Goal: Task Accomplishment & Management: Complete application form

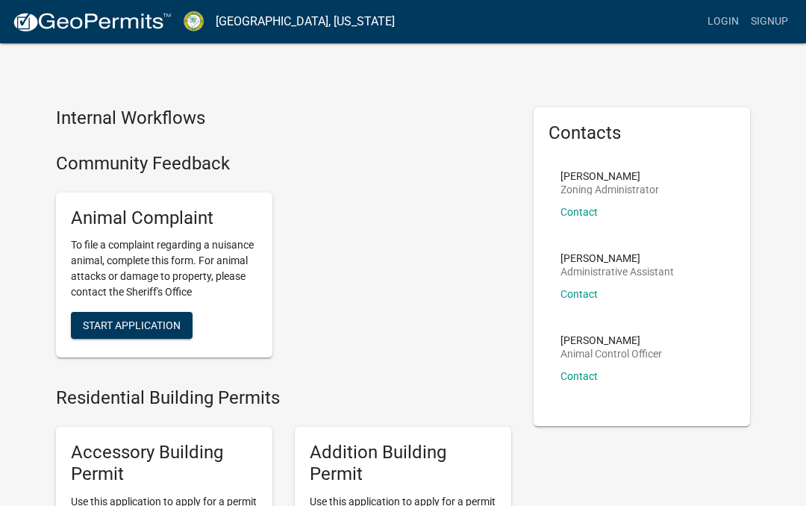
click at [465, 287] on div "Animal Complaint To file a complaint regarding a nuisance animal, complete this…" at bounding box center [284, 276] width 478 height 190
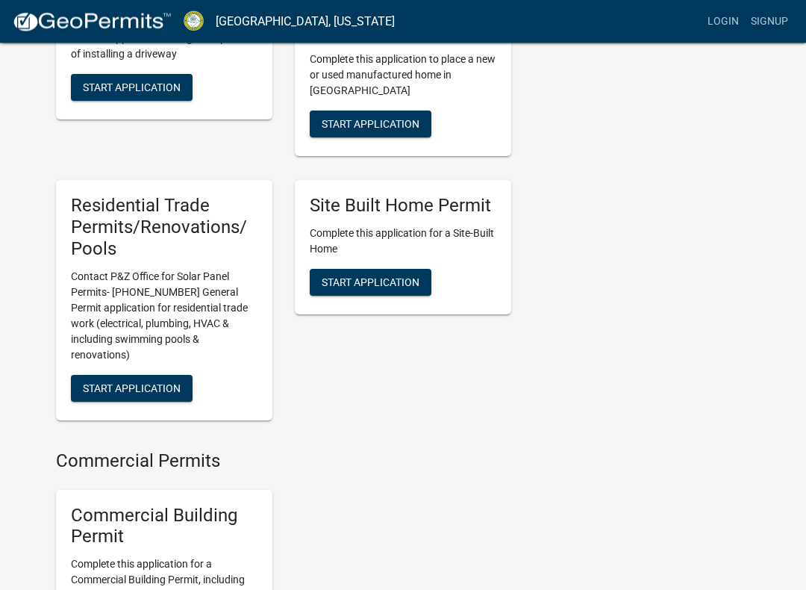
scroll to position [669, 0]
click at [138, 382] on span "Start Application" at bounding box center [132, 388] width 98 height 12
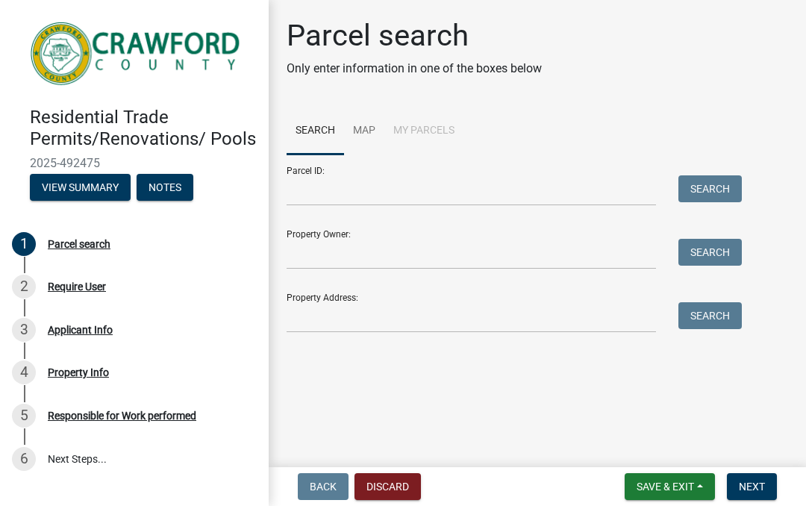
click at [417, 234] on div "Property Owner: Search" at bounding box center [511, 244] width 448 height 52
click at [441, 234] on div "Property Owner: Search" at bounding box center [511, 244] width 448 height 52
click at [457, 168] on div "Parcel ID: Search" at bounding box center [511, 181] width 448 height 52
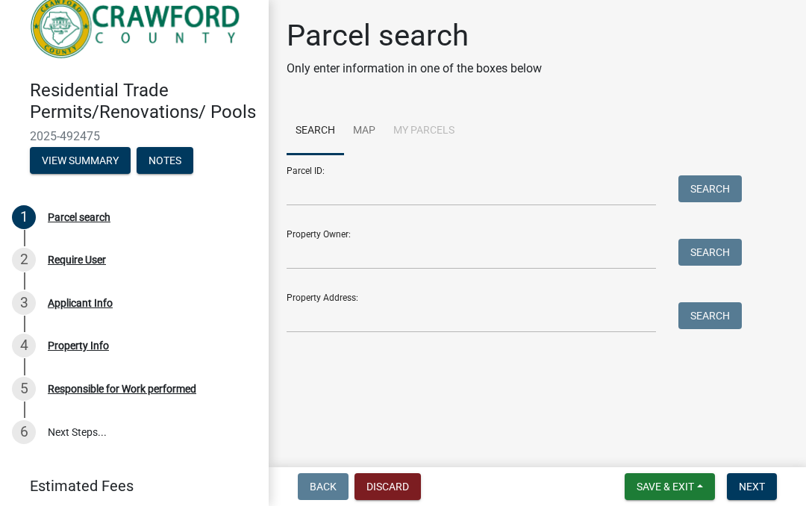
scroll to position [26, 0]
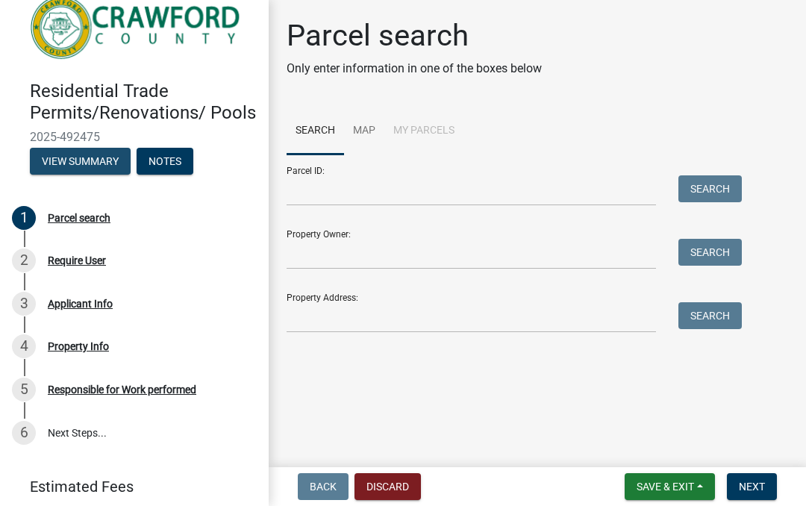
click at [81, 159] on button "View Summary" at bounding box center [80, 161] width 101 height 27
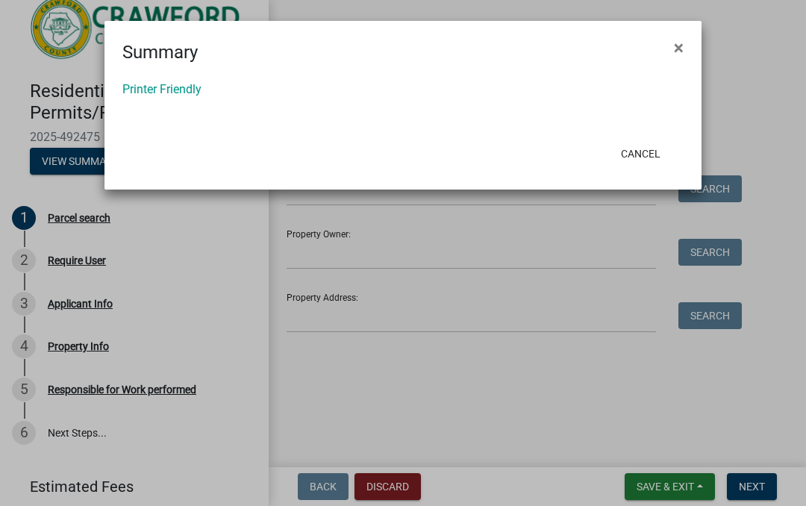
click at [682, 46] on span "×" at bounding box center [679, 47] width 10 height 21
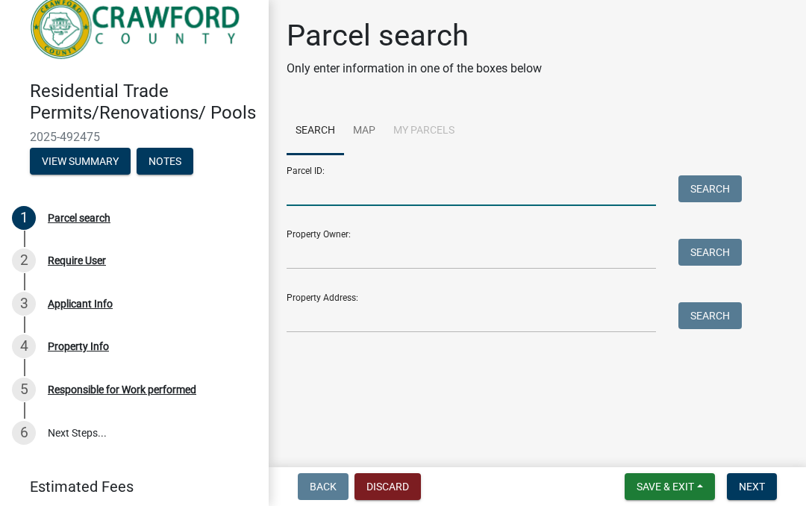
click at [374, 183] on input "Parcel ID:" at bounding box center [472, 190] width 370 height 31
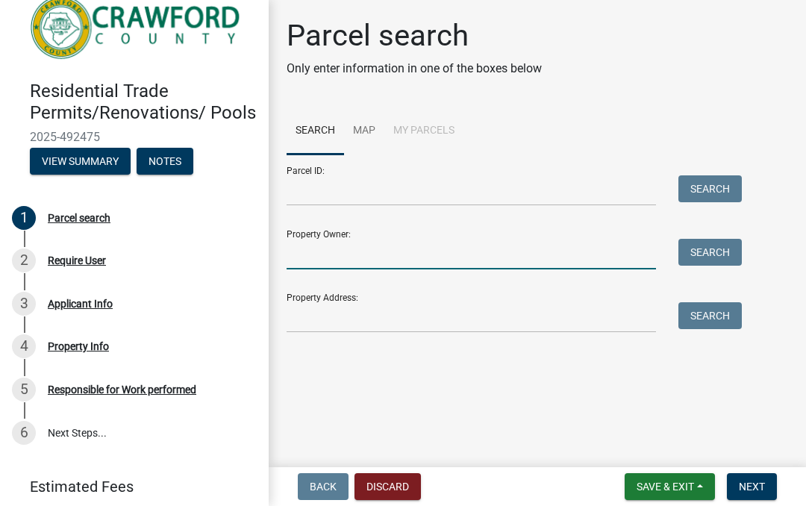
click at [382, 244] on input "Property Owner:" at bounding box center [472, 254] width 370 height 31
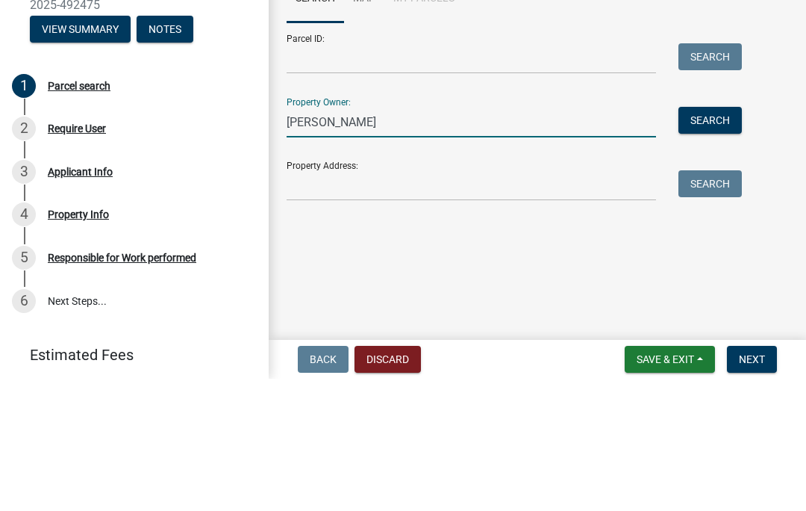
type input "[PERSON_NAME]"
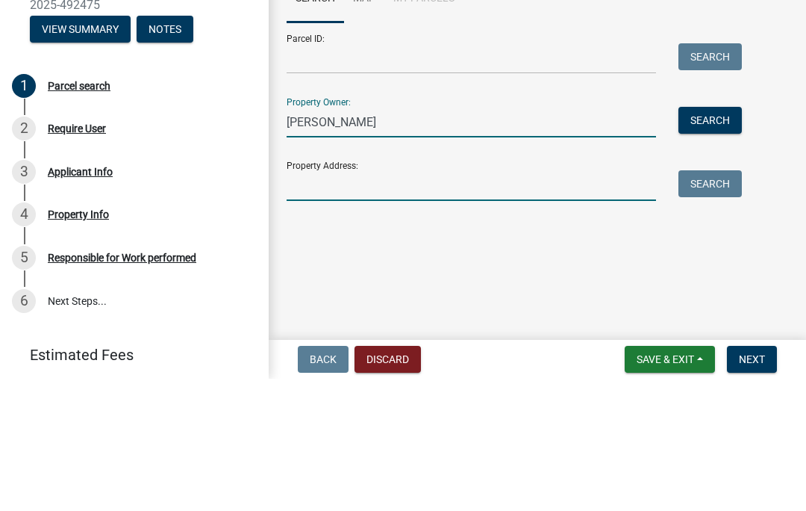
click at [411, 302] on input "Property Address:" at bounding box center [472, 317] width 370 height 31
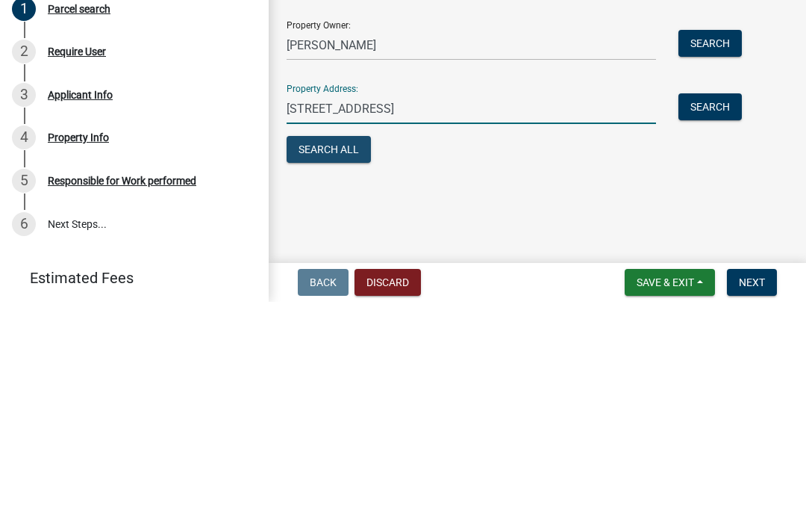
type input "[STREET_ADDRESS]"
click at [343, 345] on button "Search All" at bounding box center [329, 358] width 84 height 27
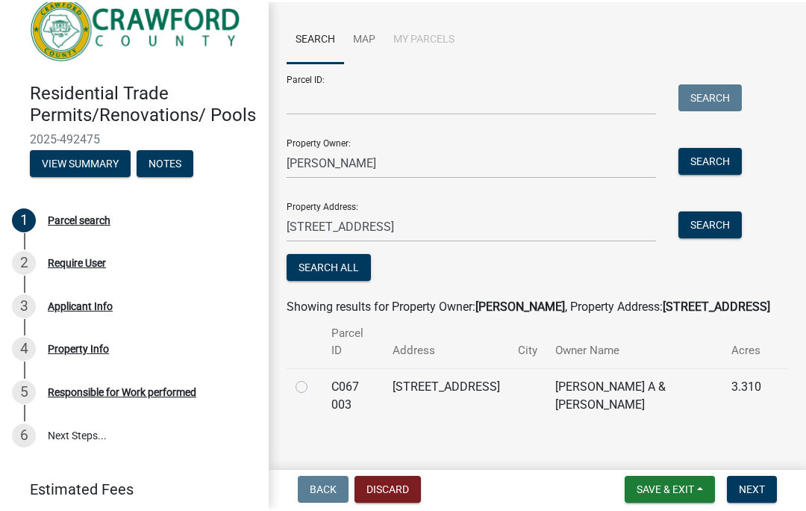
scroll to position [93, 0]
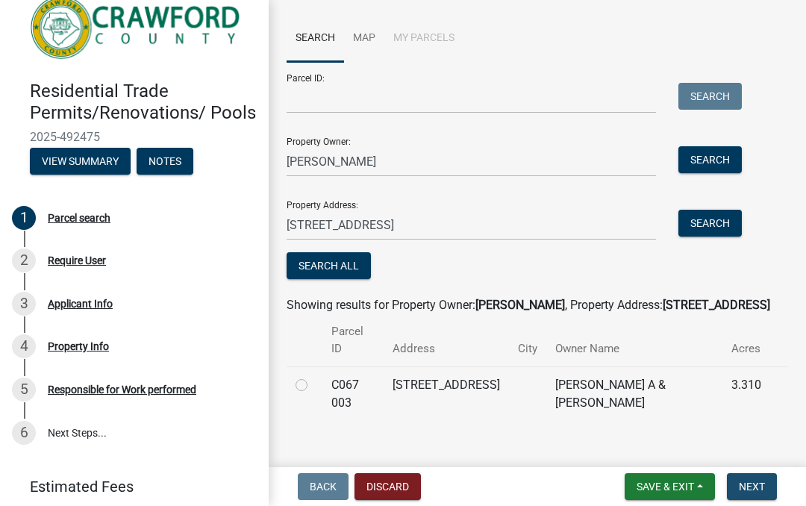
click at [765, 485] on span "Next" at bounding box center [752, 487] width 26 height 12
click at [762, 479] on button "Next" at bounding box center [752, 486] width 50 height 27
click at [750, 485] on span "Next" at bounding box center [752, 487] width 26 height 12
click at [760, 485] on span "Next" at bounding box center [752, 487] width 26 height 12
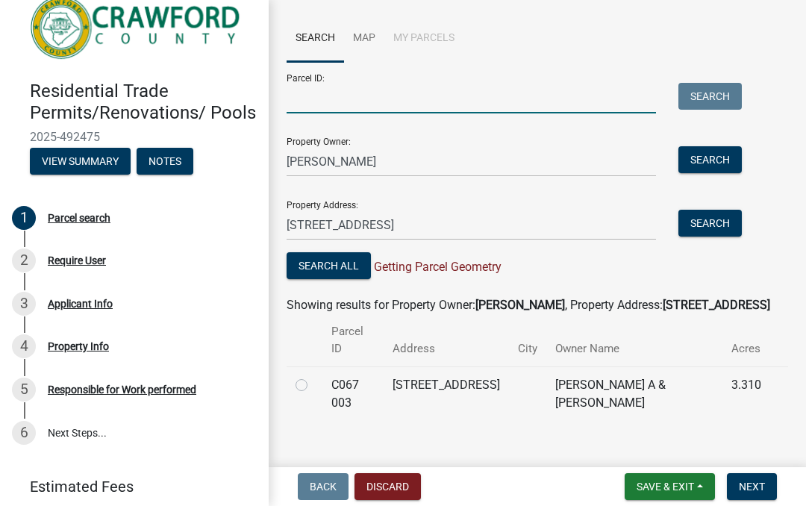
click at [374, 93] on input "Parcel ID:" at bounding box center [472, 98] width 370 height 31
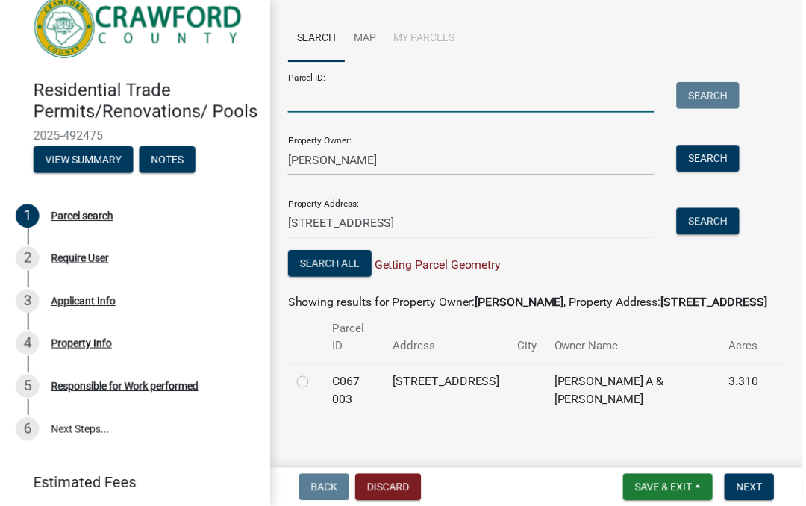
scroll to position [88, 0]
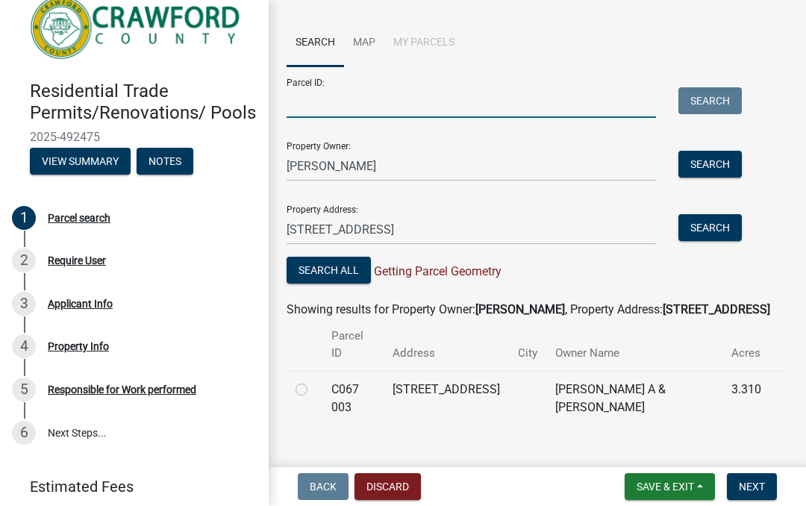
click at [393, 87] on input "Parcel ID:" at bounding box center [472, 102] width 370 height 31
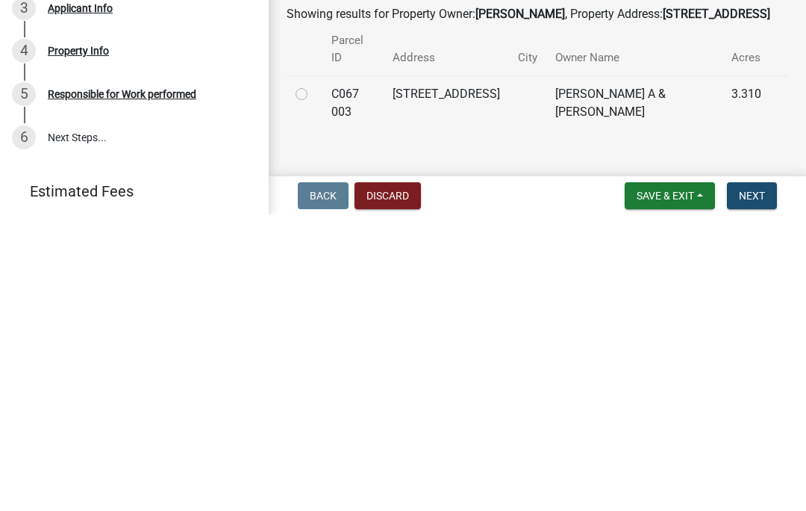
type input "C067"
click at [758, 485] on span "Next" at bounding box center [752, 491] width 26 height 12
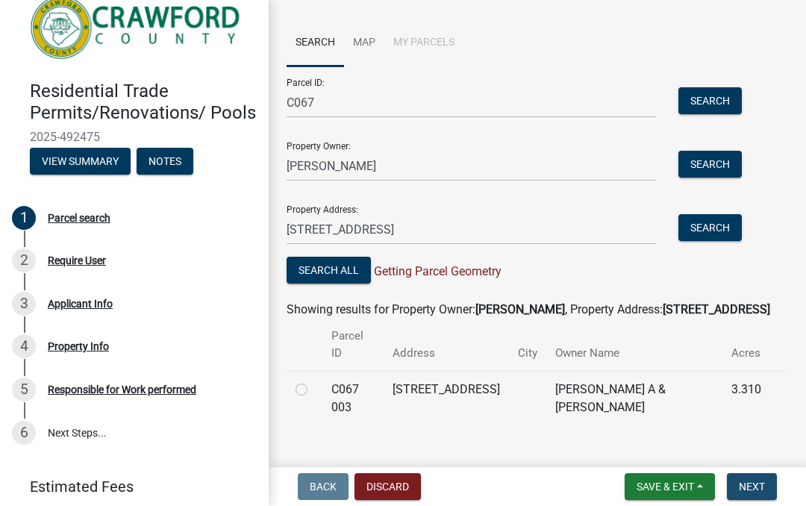
click at [757, 485] on span "Next" at bounding box center [752, 487] width 26 height 12
click at [332, 269] on button "Search All" at bounding box center [329, 270] width 84 height 27
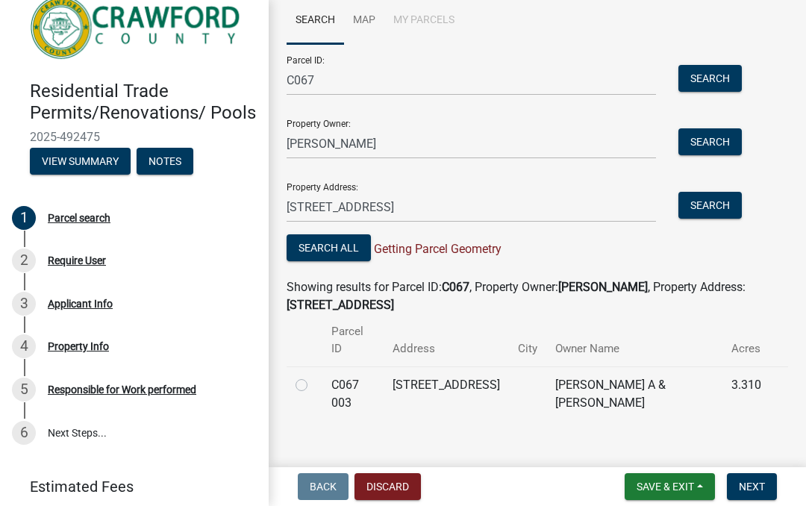
scroll to position [111, 0]
click at [672, 482] on span "Save & Exit" at bounding box center [665, 487] width 57 height 12
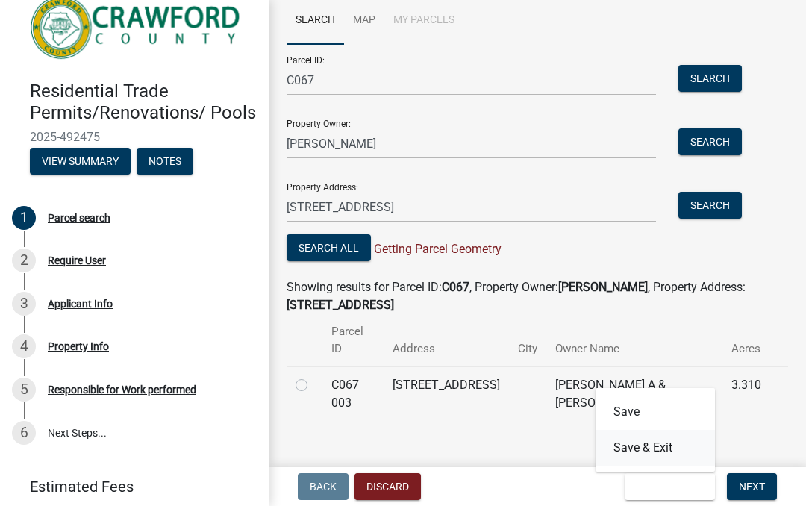
click at [665, 444] on button "Save & Exit" at bounding box center [655, 448] width 119 height 36
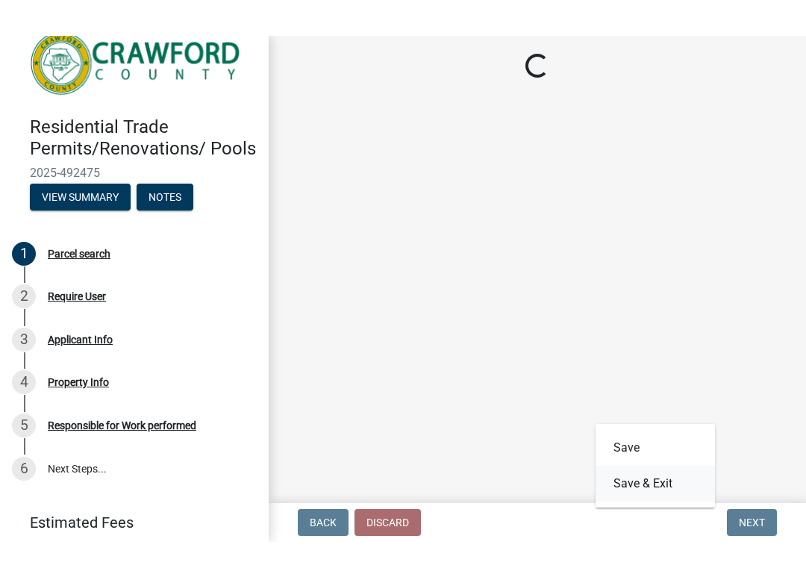
scroll to position [0, 0]
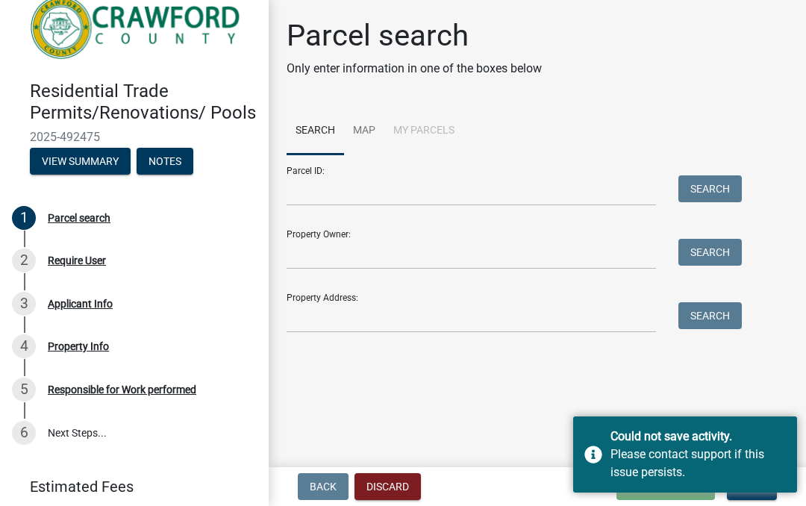
click at [387, 236] on div "Property Owner: Search" at bounding box center [511, 244] width 448 height 52
click at [373, 234] on div "Property Owner: Search" at bounding box center [511, 244] width 448 height 52
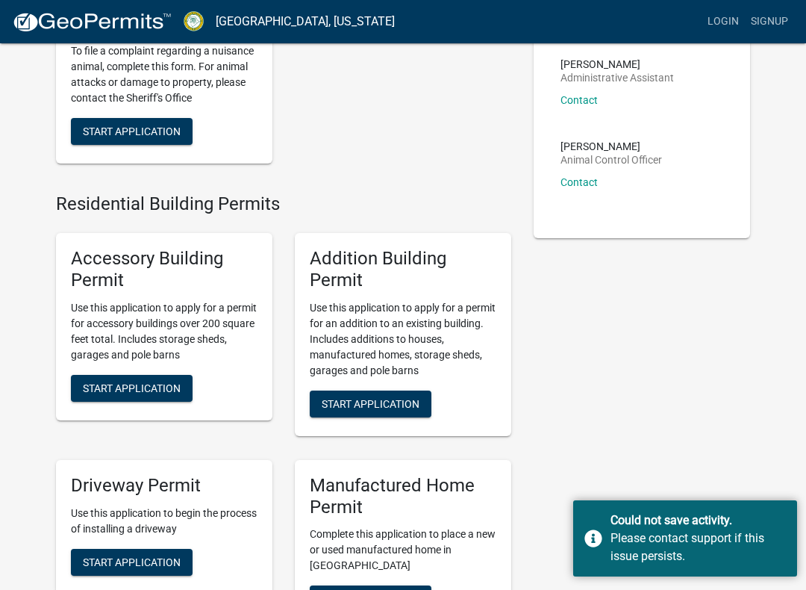
scroll to position [208, 0]
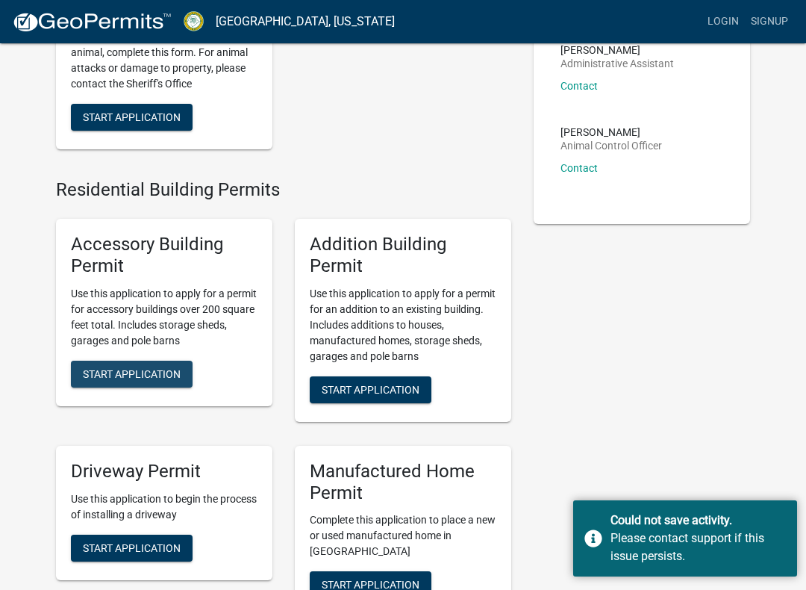
click at [146, 367] on span "Start Application" at bounding box center [132, 373] width 98 height 12
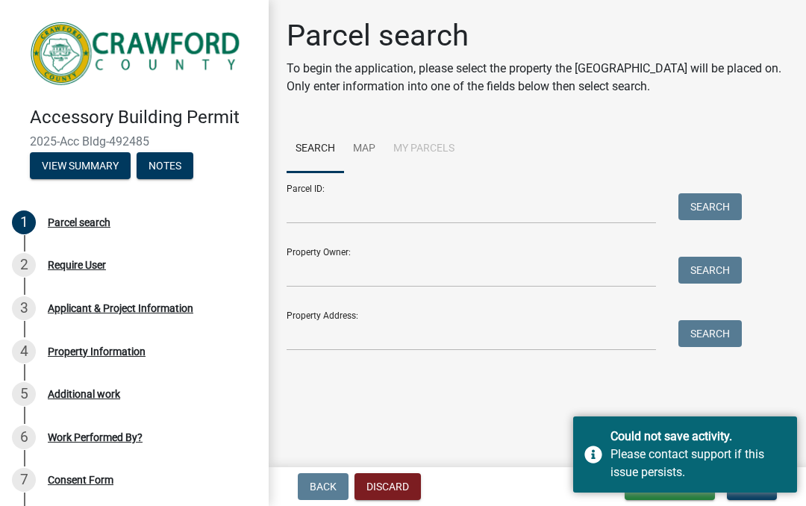
click at [501, 433] on main "Parcel search To begin the application, please select the property the [GEOGRAP…" at bounding box center [538, 230] width 538 height 461
click at [497, 413] on main "Parcel search To begin the application, please select the property the [GEOGRAP…" at bounding box center [538, 230] width 538 height 461
